Goal: Find specific page/section: Find specific page/section

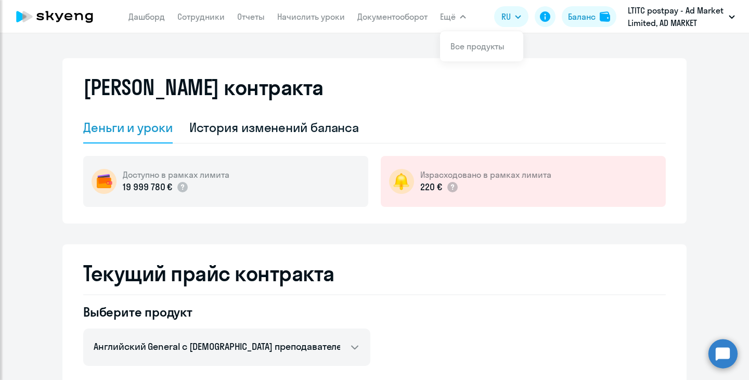
select select "english_adult_not_native_speaker"
click at [160, 20] on link "Дашборд" at bounding box center [146, 16] width 36 height 10
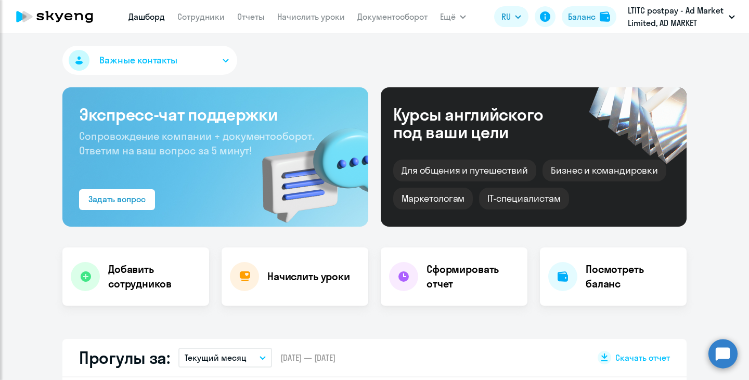
select select "30"
